Goal: Task Accomplishment & Management: Complete application form

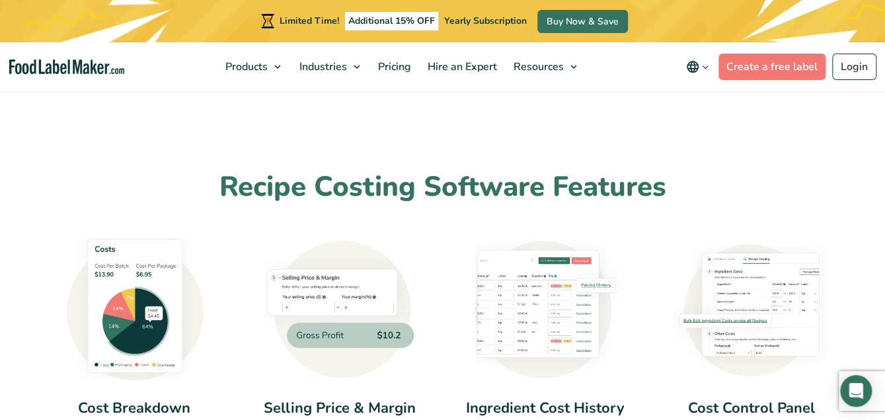
scroll to position [634, 0]
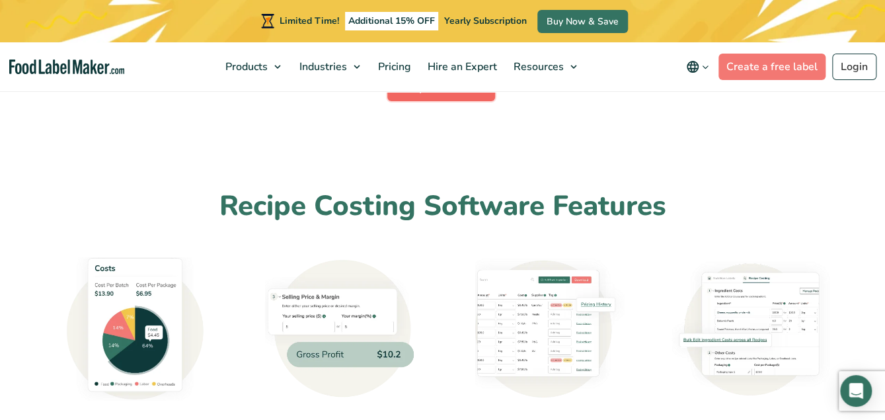
click at [456, 96] on link "Try it for Free" at bounding box center [441, 88] width 108 height 26
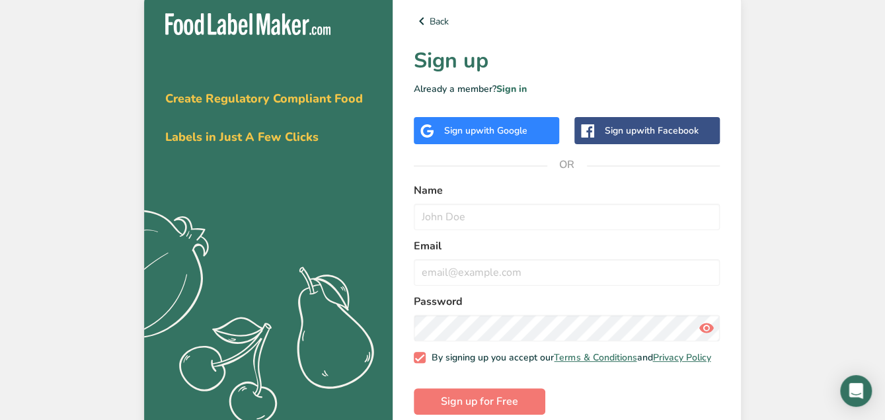
click at [483, 131] on span "with Google" at bounding box center [502, 130] width 52 height 13
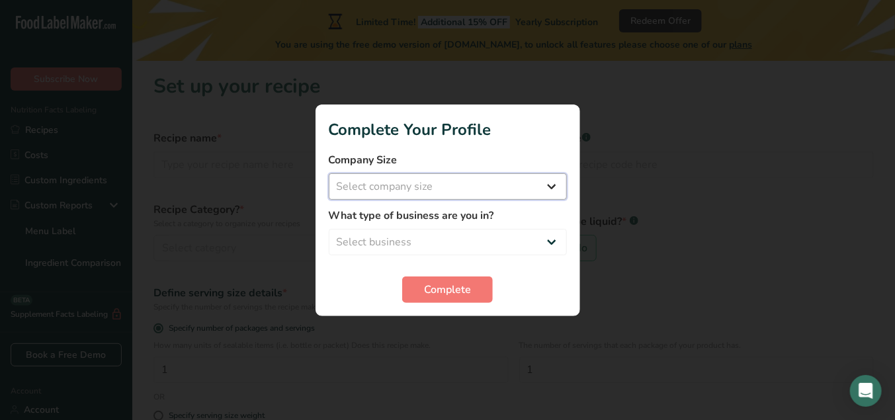
click at [540, 192] on select "Select company size Fewer than 10 Employees 10 to 50 Employees 51 to 500 Employ…" at bounding box center [448, 186] width 238 height 26
select select "1"
click at [329, 173] on select "Select company size Fewer than 10 Employees 10 to 50 Employees 51 to 500 Employ…" at bounding box center [448, 186] width 238 height 26
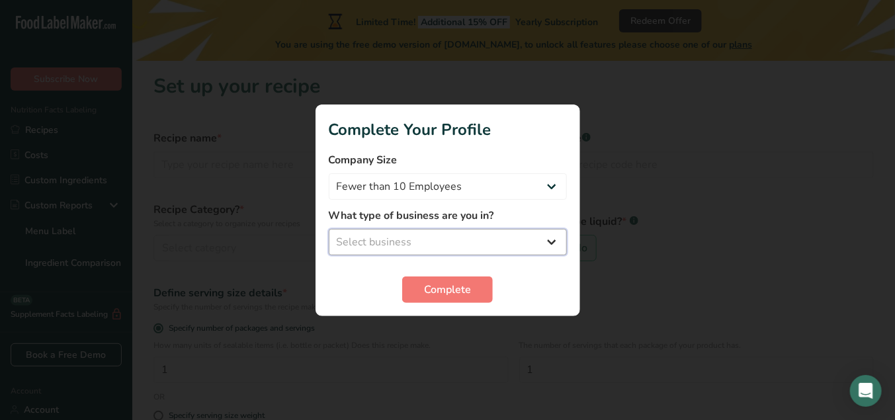
click at [530, 241] on select "Select business Packaged Food Manufacturer Restaurant & Cafe Bakery Meal Plans …" at bounding box center [448, 242] width 238 height 26
select select "3"
click at [329, 229] on select "Select business Packaged Food Manufacturer Restaurant & Cafe Bakery Meal Plans …" at bounding box center [448, 242] width 238 height 26
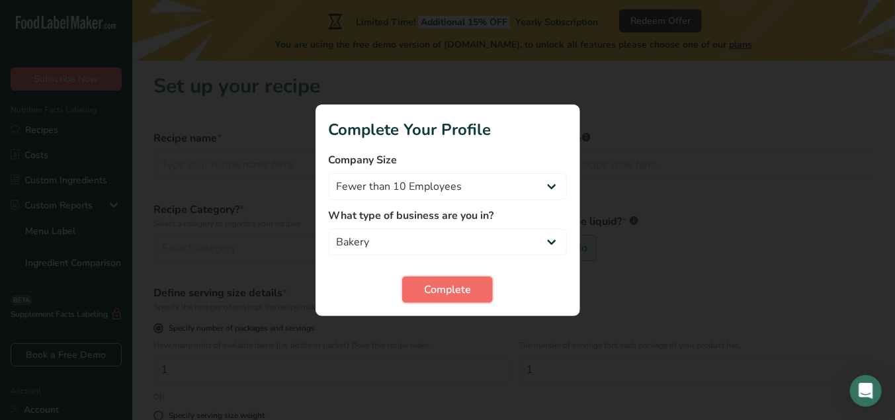
click at [487, 298] on button "Complete" at bounding box center [447, 289] width 91 height 26
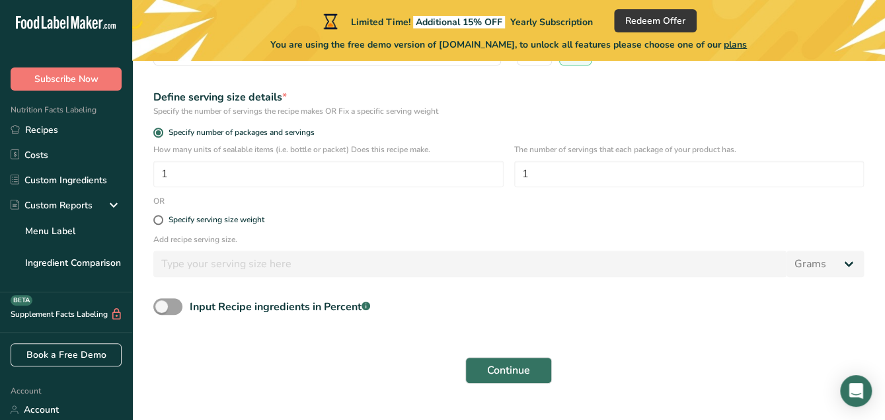
scroll to position [223, 0]
